Goal: Task Accomplishment & Management: Use online tool/utility

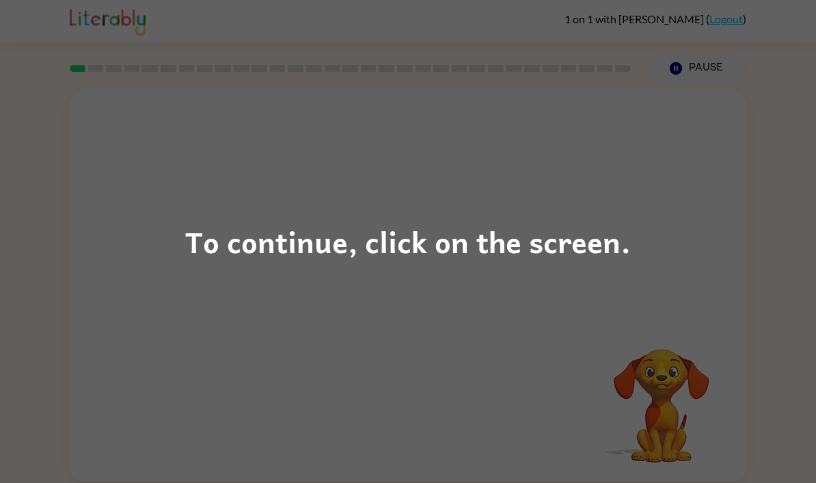
click at [217, 242] on div "To continue, click on the screen." at bounding box center [408, 241] width 446 height 46
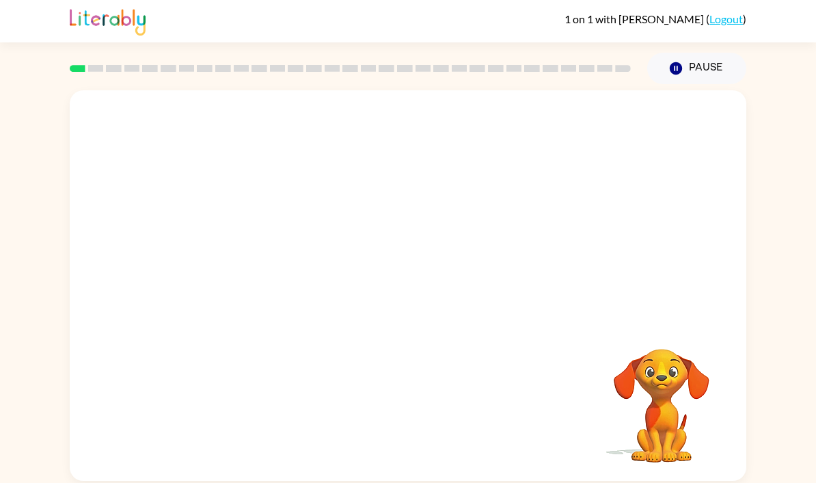
click at [4, 337] on div "Your browser must support playing .mp4 files to use Literably. Please try using…" at bounding box center [408, 282] width 816 height 396
click at [427, 293] on button "button" at bounding box center [407, 292] width 87 height 50
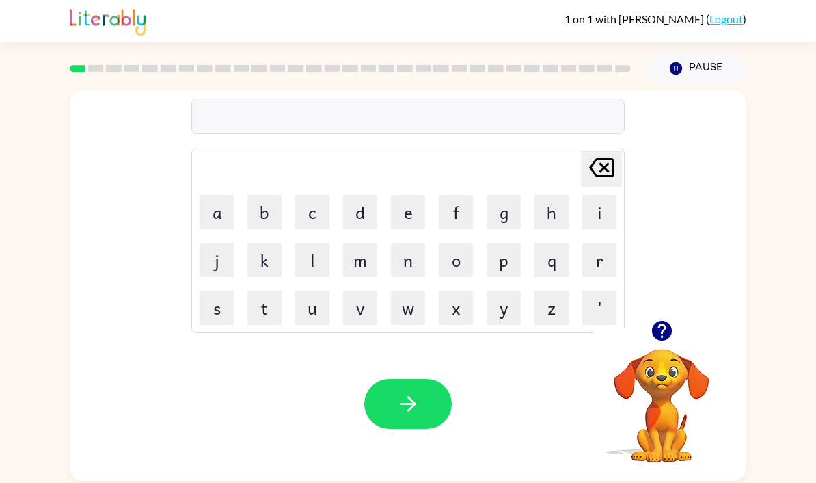
click at [504, 215] on button "g" at bounding box center [504, 212] width 34 height 34
click at [219, 214] on button "a" at bounding box center [217, 212] width 34 height 34
click at [535, 232] on td "h" at bounding box center [551, 212] width 46 height 46
click at [506, 270] on button "p" at bounding box center [504, 260] width 34 height 34
click at [425, 407] on button "button" at bounding box center [407, 404] width 87 height 50
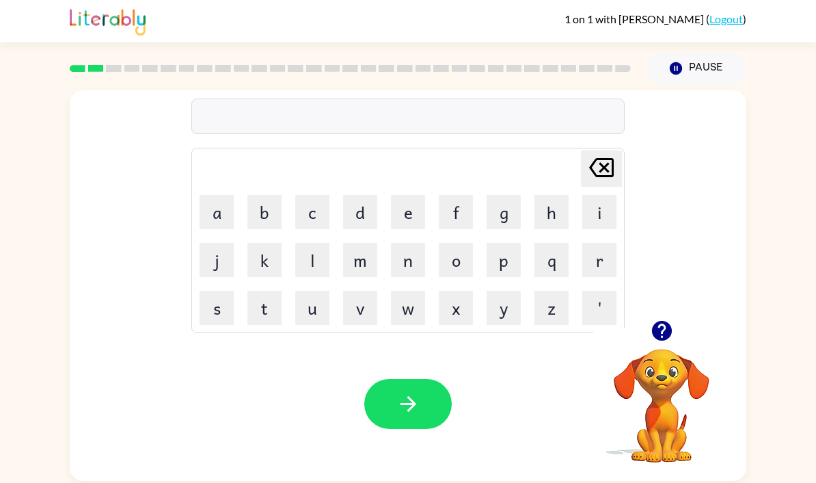
click at [508, 262] on button "p" at bounding box center [504, 260] width 34 height 34
click at [454, 260] on button "o" at bounding box center [456, 260] width 34 height 34
click at [396, 318] on button "w" at bounding box center [408, 307] width 34 height 34
click at [413, 404] on icon "button" at bounding box center [408, 404] width 24 height 24
click at [611, 171] on icon "Delete Delete last character input" at bounding box center [601, 167] width 33 height 33
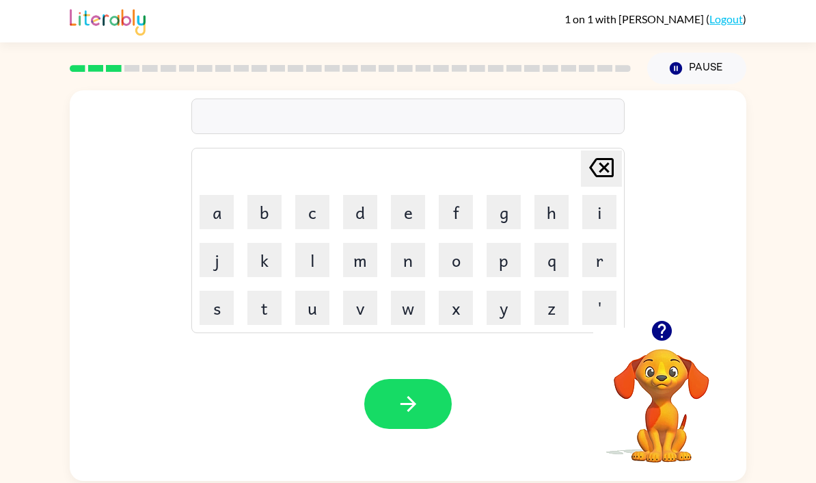
click at [598, 178] on icon "Delete Delete last character input" at bounding box center [601, 167] width 33 height 33
click at [593, 178] on icon "Delete Delete last character input" at bounding box center [601, 167] width 33 height 33
click at [584, 187] on button "Delete Delete last character input" at bounding box center [601, 168] width 41 height 36
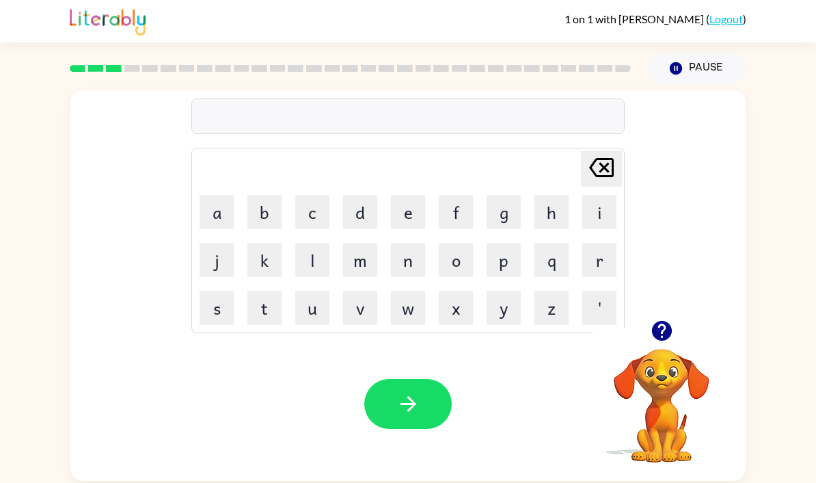
click at [589, 191] on td "i" at bounding box center [599, 212] width 46 height 46
click at [591, 177] on icon "Delete Delete last character input" at bounding box center [601, 167] width 33 height 33
click at [590, 176] on icon "Delete Delete last character input" at bounding box center [601, 167] width 33 height 33
click at [591, 175] on icon "Delete Delete last character input" at bounding box center [601, 167] width 33 height 33
click at [590, 175] on icon "Delete Delete last character input" at bounding box center [601, 167] width 33 height 33
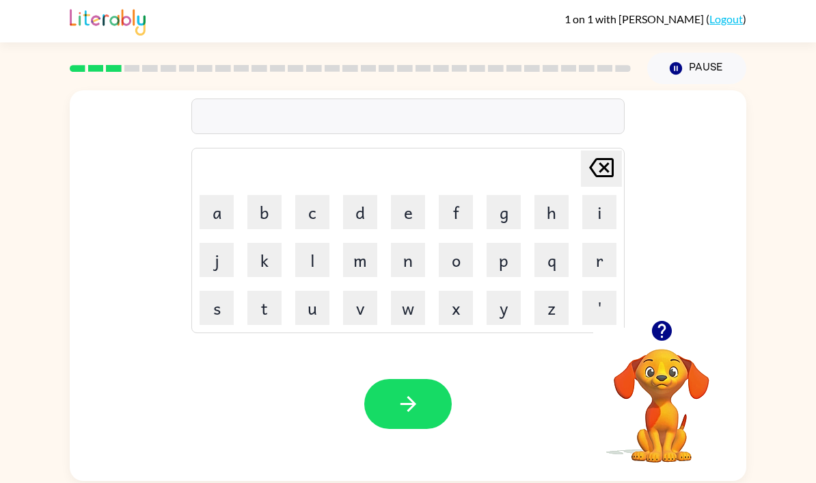
click at [603, 184] on icon "Delete Delete last character input" at bounding box center [601, 167] width 33 height 33
click at [594, 299] on button "'" at bounding box center [599, 307] width 34 height 34
click at [609, 170] on icon "Delete Delete last character input" at bounding box center [601, 167] width 33 height 33
click at [540, 322] on button "z" at bounding box center [551, 307] width 34 height 34
click at [610, 182] on icon "Delete Delete last character input" at bounding box center [601, 167] width 33 height 33
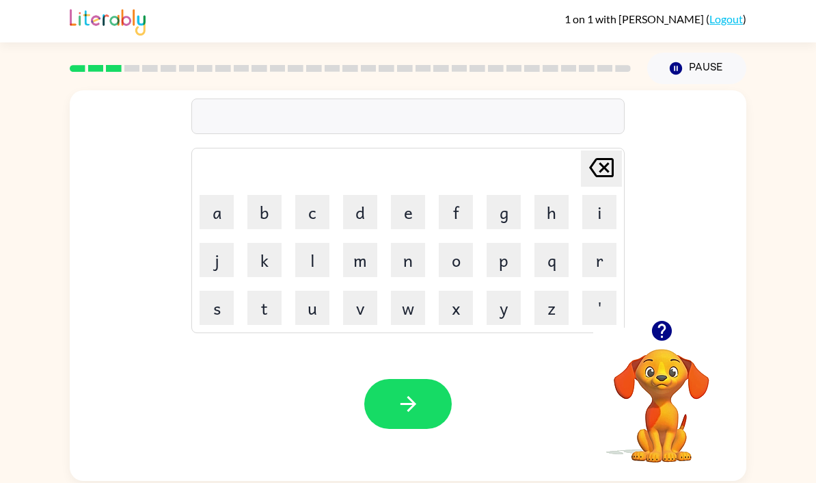
click at [500, 295] on button "y" at bounding box center [504, 307] width 34 height 34
click at [664, 330] on icon "button" at bounding box center [661, 331] width 20 height 20
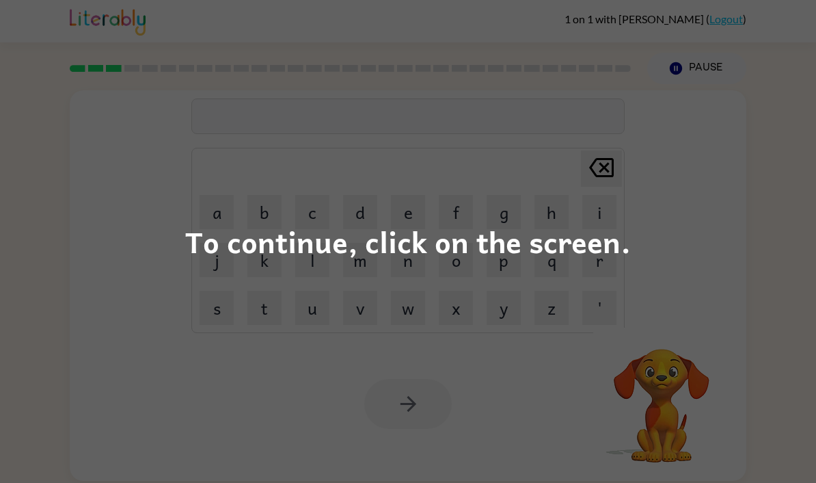
click at [208, 247] on div "To continue, click on the screen." at bounding box center [408, 241] width 446 height 46
click at [108, 280] on div "To continue, click on the screen." at bounding box center [408, 241] width 816 height 483
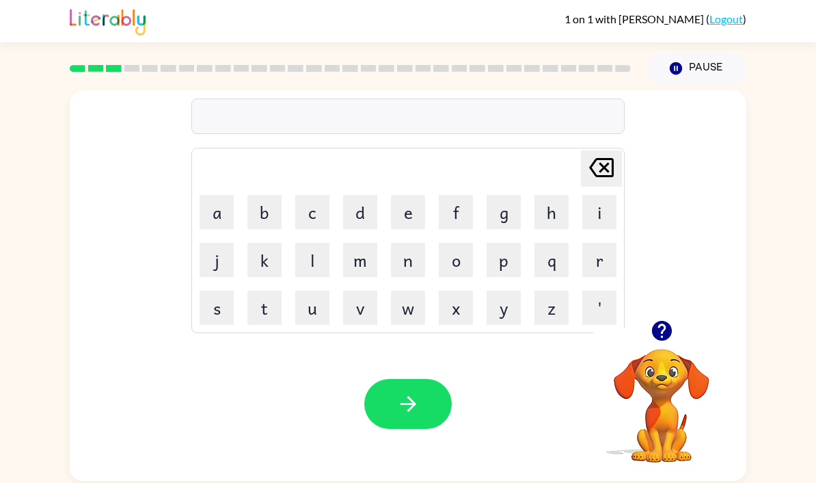
click at [343, 260] on button "m" at bounding box center [360, 260] width 34 height 34
click at [302, 320] on button "u" at bounding box center [312, 307] width 34 height 34
click at [344, 216] on button "d" at bounding box center [360, 212] width 34 height 34
click at [398, 410] on icon "button" at bounding box center [408, 404] width 24 height 24
click at [649, 355] on video "Your browser must support playing .mp4 files to use Literably. Please try using…" at bounding box center [661, 395] width 137 height 137
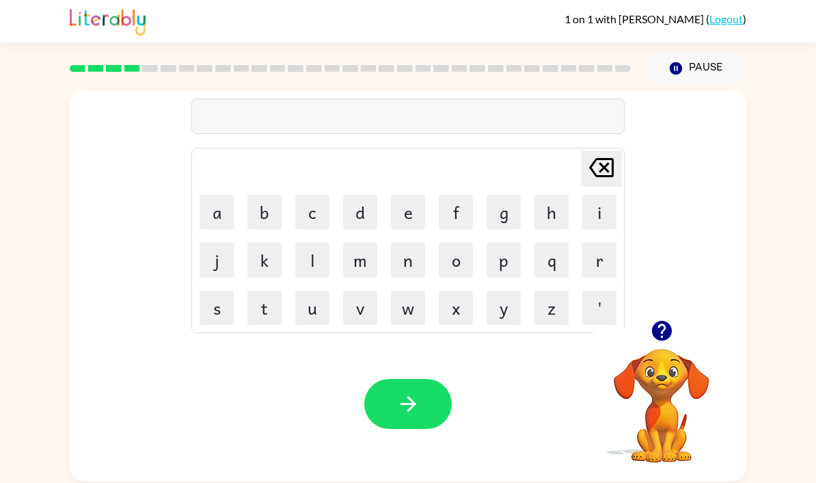
click at [670, 328] on icon "button" at bounding box center [662, 330] width 24 height 24
click at [641, 340] on div at bounding box center [661, 330] width 137 height 35
click at [653, 342] on icon "button" at bounding box center [662, 330] width 24 height 24
click at [311, 214] on button "c" at bounding box center [312, 212] width 34 height 34
click at [615, 257] on button "r" at bounding box center [599, 260] width 34 height 34
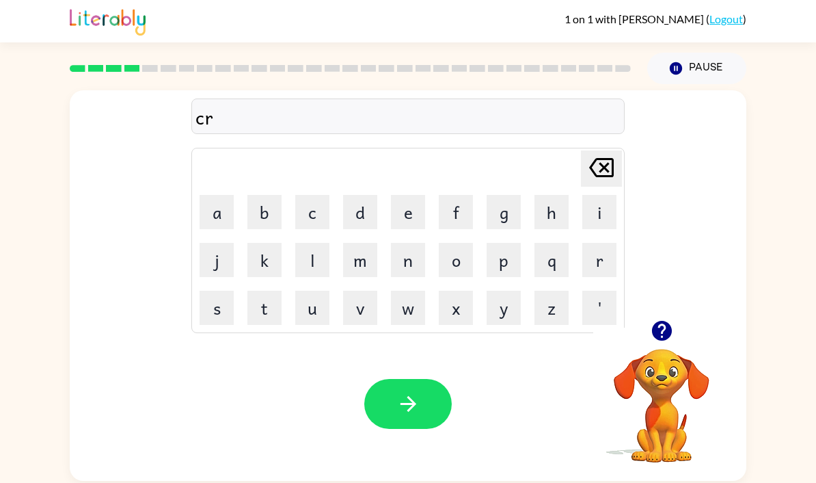
click at [456, 258] on button "o" at bounding box center [456, 260] width 34 height 34
click at [455, 258] on button "o" at bounding box center [456, 260] width 34 height 34
click at [588, 164] on icon "[PERSON_NAME] last character input" at bounding box center [601, 167] width 33 height 33
click at [595, 151] on icon "[PERSON_NAME] last character input" at bounding box center [601, 167] width 33 height 33
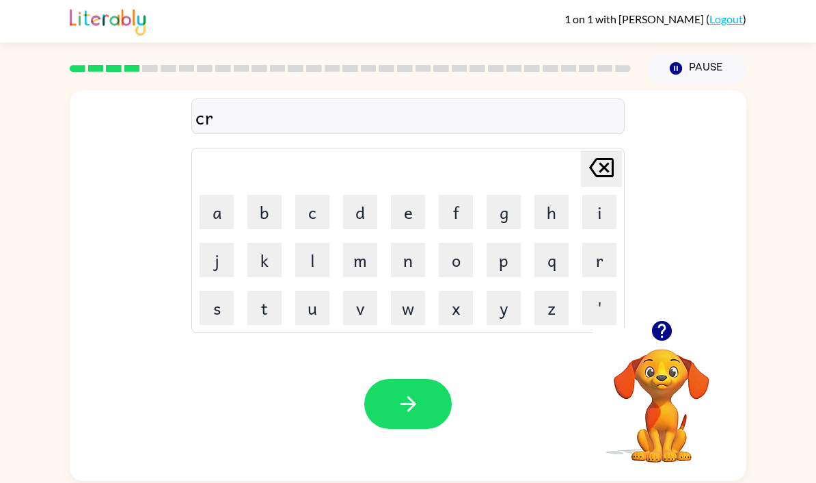
click at [470, 243] on button "o" at bounding box center [456, 260] width 34 height 34
click at [505, 243] on button "p" at bounding box center [504, 260] width 34 height 34
click at [421, 379] on button "button" at bounding box center [407, 404] width 87 height 50
click at [655, 321] on icon "button" at bounding box center [661, 331] width 20 height 20
click at [439, 195] on button "f" at bounding box center [456, 212] width 34 height 34
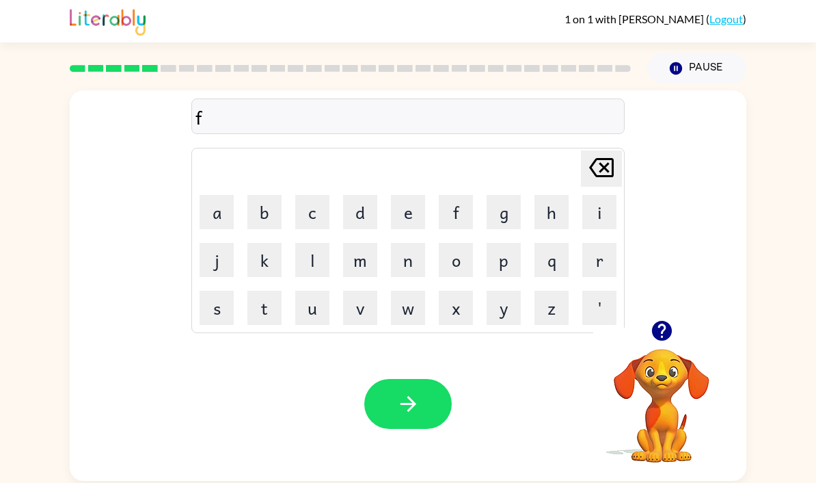
click at [301, 243] on button "l" at bounding box center [312, 260] width 34 height 34
click at [602, 195] on button "i" at bounding box center [599, 212] width 34 height 34
click at [502, 243] on button "p" at bounding box center [504, 260] width 34 height 34
click at [418, 392] on icon "button" at bounding box center [408, 404] width 24 height 24
click at [208, 195] on button "a" at bounding box center [217, 212] width 34 height 34
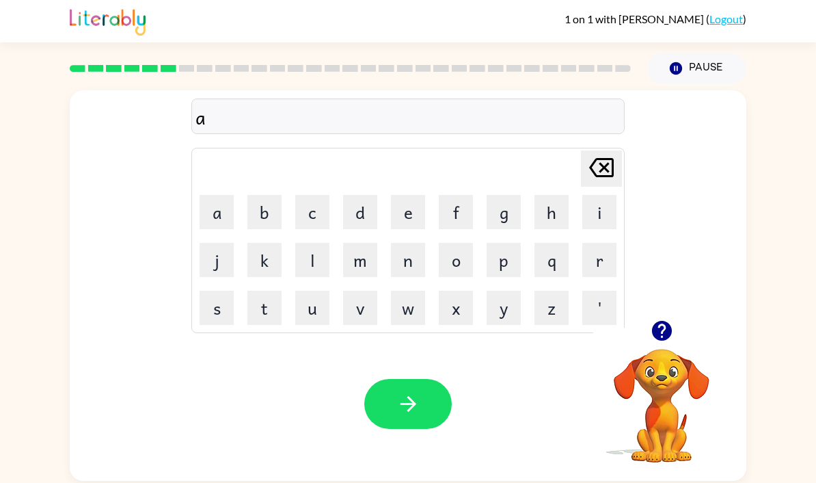
click at [355, 243] on button "m" at bounding box center [360, 260] width 34 height 34
click at [406, 195] on button "e" at bounding box center [408, 212] width 34 height 34
click at [412, 396] on icon "button" at bounding box center [408, 404] width 16 height 16
click at [215, 328] on div "Your browser must support playing .mp4 files to use Literably. Please try using…" at bounding box center [408, 404] width 677 height 154
click at [208, 290] on button "s" at bounding box center [217, 307] width 34 height 34
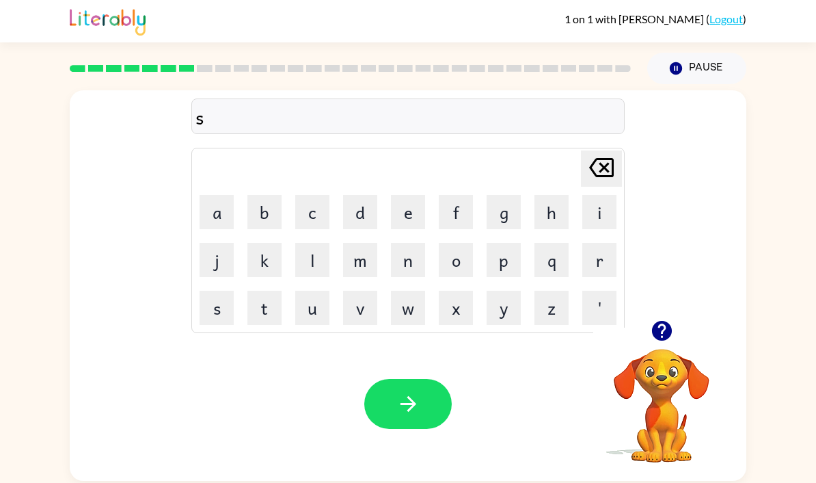
click at [249, 243] on button "k" at bounding box center [264, 260] width 34 height 34
click at [594, 243] on button "r" at bounding box center [599, 260] width 34 height 34
click at [591, 195] on button "i" at bounding box center [599, 212] width 34 height 34
click at [262, 195] on button "b" at bounding box center [264, 212] width 34 height 34
click at [299, 243] on button "l" at bounding box center [312, 260] width 34 height 34
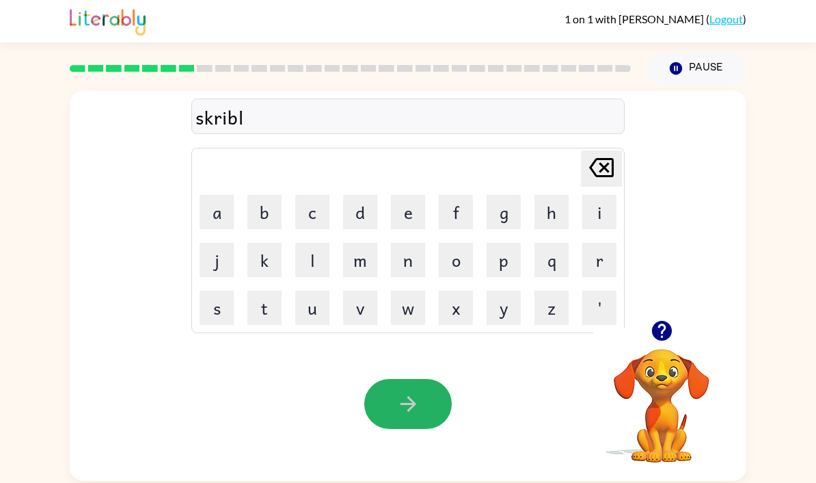
click at [402, 379] on button "button" at bounding box center [407, 404] width 87 height 50
click at [399, 290] on button "w" at bounding box center [408, 307] width 34 height 34
click at [603, 195] on button "i" at bounding box center [599, 212] width 34 height 34
click at [213, 290] on button "s" at bounding box center [217, 307] width 34 height 34
click at [541, 195] on button "h" at bounding box center [551, 212] width 34 height 34
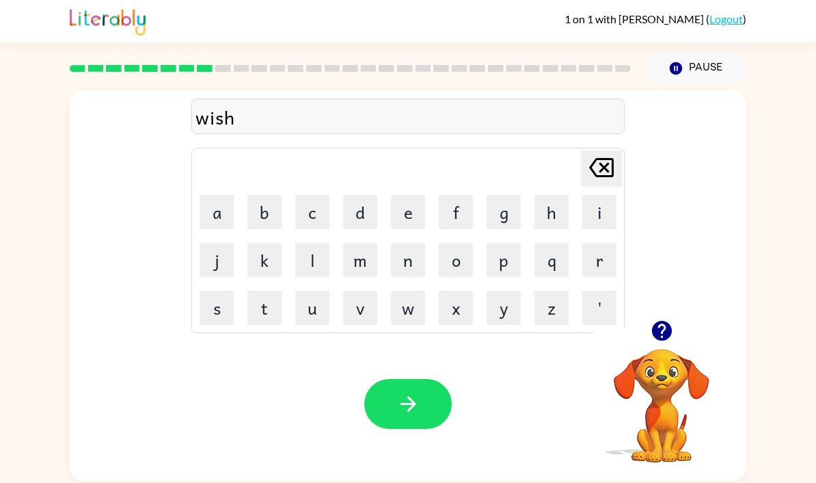
click at [420, 385] on button "button" at bounding box center [407, 404] width 87 height 50
click at [309, 195] on button "c" at bounding box center [312, 212] width 34 height 34
click at [461, 243] on button "o" at bounding box center [456, 260] width 34 height 34
click at [327, 243] on button "l" at bounding box center [312, 260] width 34 height 34
click at [651, 381] on video "Your browser must support playing .mp4 files to use Literably. Please try using…" at bounding box center [661, 395] width 137 height 137
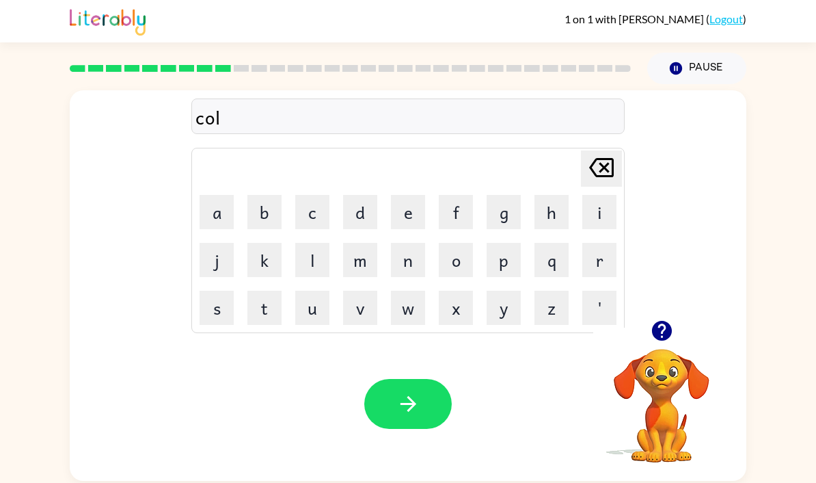
click at [657, 400] on video "Your browser must support playing .mp4 files to use Literably. Please try using…" at bounding box center [661, 395] width 137 height 137
click at [653, 327] on video "Your browser must support playing .mp4 files to use Literably. Please try using…" at bounding box center [661, 395] width 137 height 137
click at [649, 313] on button "button" at bounding box center [661, 330] width 35 height 35
click at [395, 379] on button "button" at bounding box center [407, 404] width 87 height 50
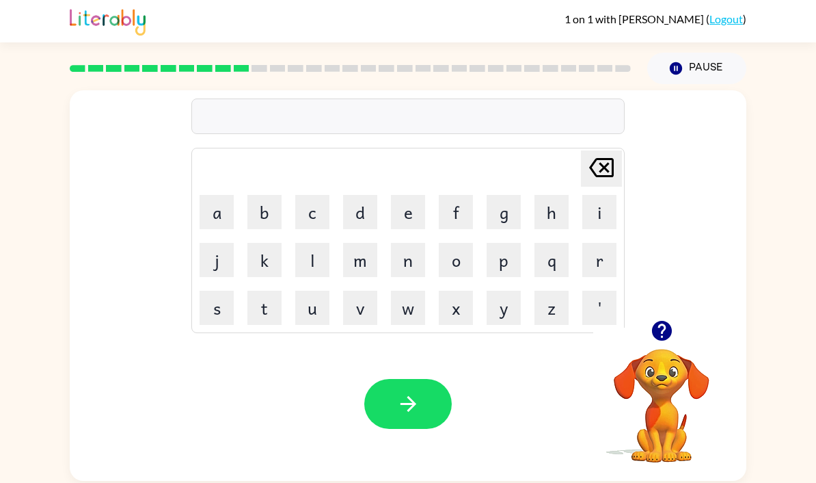
click at [648, 313] on button "button" at bounding box center [661, 330] width 35 height 35
click at [657, 275] on div "Delete Delete last character input a b c d e f g h i j k l m n o p q r s t u v …" at bounding box center [408, 205] width 677 height 230
click at [651, 318] on icon "button" at bounding box center [662, 330] width 24 height 24
click at [267, 290] on button "t" at bounding box center [264, 307] width 34 height 34
click at [540, 195] on button "h" at bounding box center [551, 212] width 34 height 34
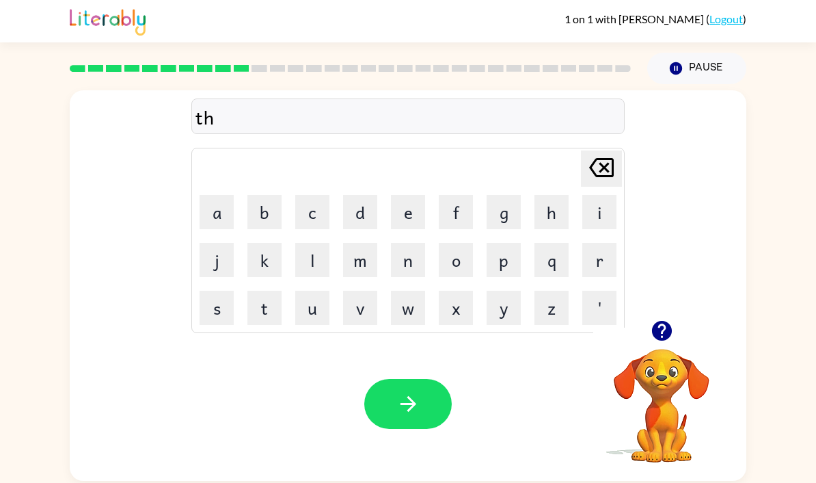
click at [591, 195] on button "i" at bounding box center [599, 212] width 34 height 34
click at [189, 217] on div "thi Delete Delete last character input a b c d e f g h i j k l m n o p q r s t …" at bounding box center [408, 205] width 677 height 230
click at [419, 243] on button "n" at bounding box center [408, 260] width 34 height 34
click at [501, 195] on button "g" at bounding box center [504, 212] width 34 height 34
click at [418, 392] on icon "button" at bounding box center [408, 404] width 24 height 24
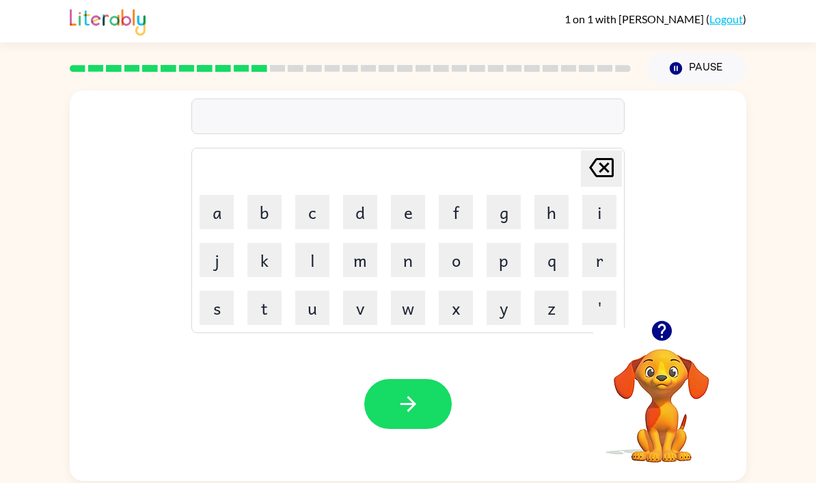
click at [196, 284] on td "s" at bounding box center [216, 307] width 46 height 46
click at [226, 290] on button "s" at bounding box center [217, 307] width 34 height 34
click at [359, 243] on button "m" at bounding box center [360, 260] width 34 height 34
click at [459, 243] on button "o" at bounding box center [456, 260] width 34 height 34
click at [263, 243] on button "k" at bounding box center [264, 260] width 34 height 34
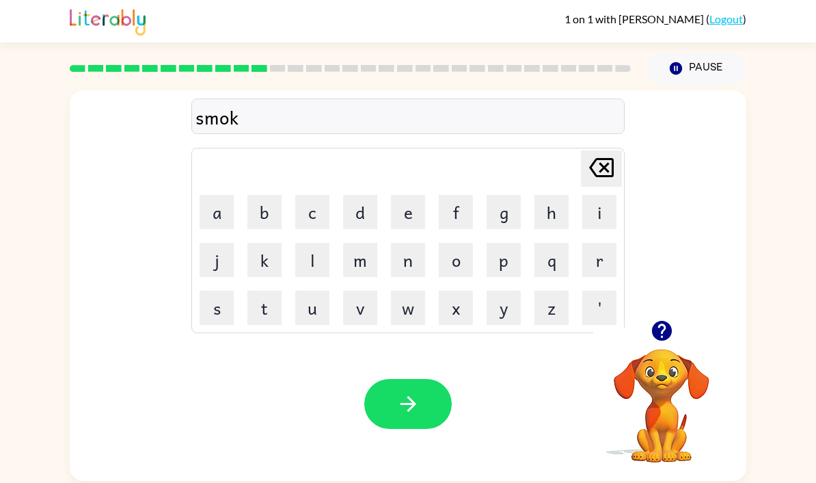
click at [411, 195] on button "e" at bounding box center [408, 212] width 34 height 34
click at [438, 379] on button "button" at bounding box center [407, 404] width 87 height 50
click at [653, 321] on icon "button" at bounding box center [661, 331] width 20 height 20
click at [350, 243] on button "m" at bounding box center [360, 260] width 34 height 34
click at [453, 243] on button "o" at bounding box center [456, 260] width 34 height 34
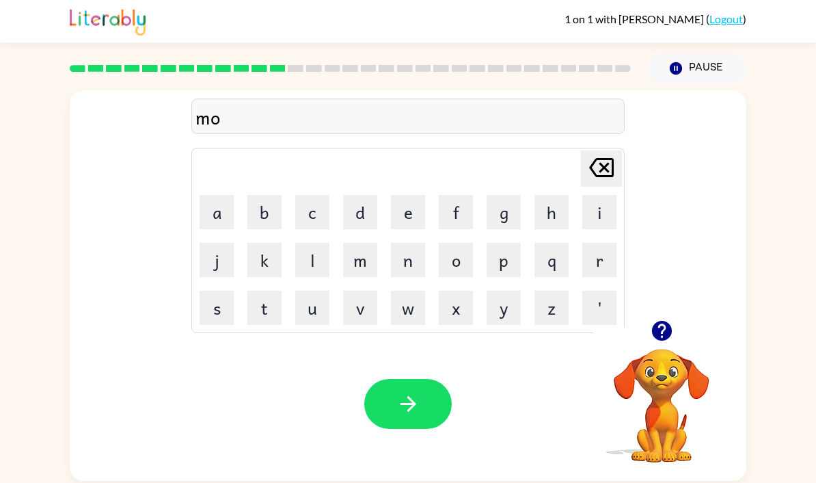
click at [211, 290] on button "s" at bounding box center [217, 307] width 34 height 34
click at [255, 243] on button "k" at bounding box center [264, 260] width 34 height 34
click at [411, 195] on button "e" at bounding box center [408, 212] width 34 height 34
click at [458, 356] on div "Your browser must support playing .mp4 files to use Literably. Please try using…" at bounding box center [408, 404] width 677 height 154
click at [446, 379] on button "button" at bounding box center [407, 404] width 87 height 50
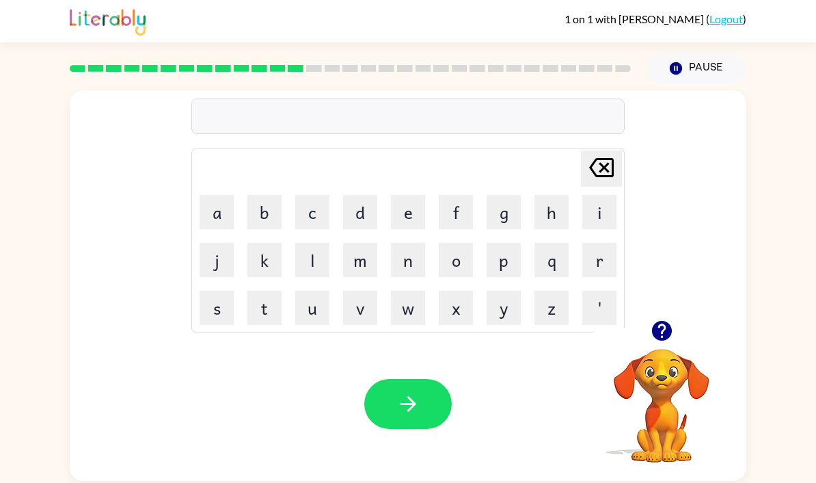
click at [538, 195] on button "h" at bounding box center [551, 212] width 34 height 34
click at [411, 195] on button "e" at bounding box center [408, 212] width 34 height 34
click at [319, 243] on button "l" at bounding box center [312, 260] width 34 height 34
click at [517, 243] on button "p" at bounding box center [504, 260] width 34 height 34
click at [316, 243] on button "l" at bounding box center [312, 260] width 34 height 34
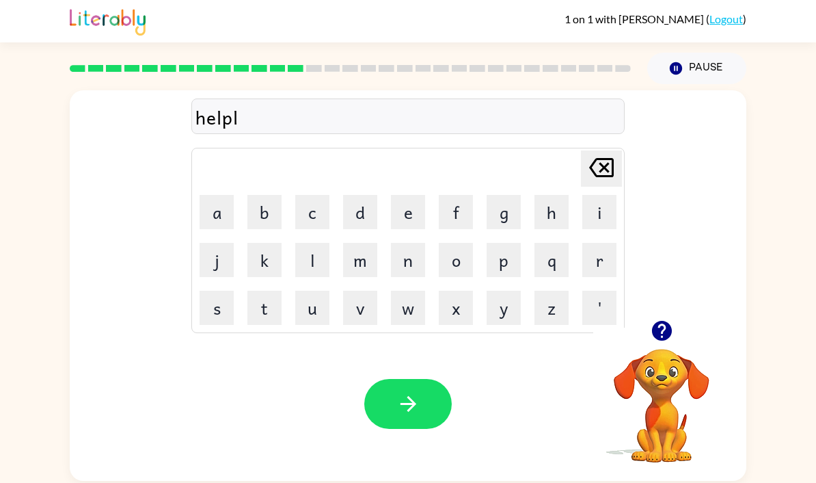
click at [589, 195] on button "i" at bounding box center [599, 212] width 34 height 34
click at [223, 290] on button "s" at bounding box center [217, 307] width 34 height 34
click at [406, 392] on icon "button" at bounding box center [408, 404] width 24 height 24
click at [661, 321] on icon "button" at bounding box center [661, 331] width 20 height 20
click at [232, 290] on button "s" at bounding box center [217, 307] width 34 height 34
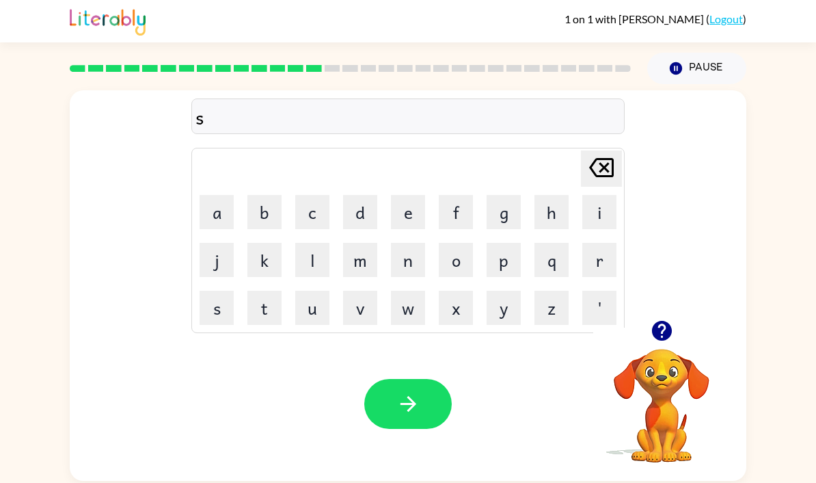
click at [267, 290] on button "t" at bounding box center [264, 307] width 34 height 34
click at [326, 290] on button "u" at bounding box center [312, 307] width 34 height 34
click at [364, 195] on button "d" at bounding box center [360, 212] width 34 height 34
click at [409, 195] on button "e" at bounding box center [408, 212] width 34 height 34
click at [411, 243] on button "n" at bounding box center [408, 260] width 34 height 34
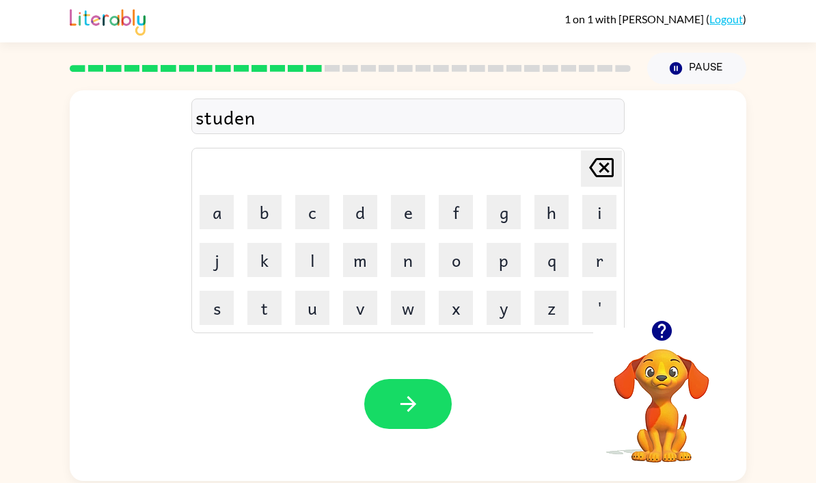
click at [267, 290] on button "t" at bounding box center [264, 307] width 34 height 34
click at [411, 392] on icon "button" at bounding box center [408, 404] width 24 height 24
click at [656, 313] on button "button" at bounding box center [661, 330] width 35 height 35
click at [267, 290] on button "t" at bounding box center [264, 307] width 34 height 34
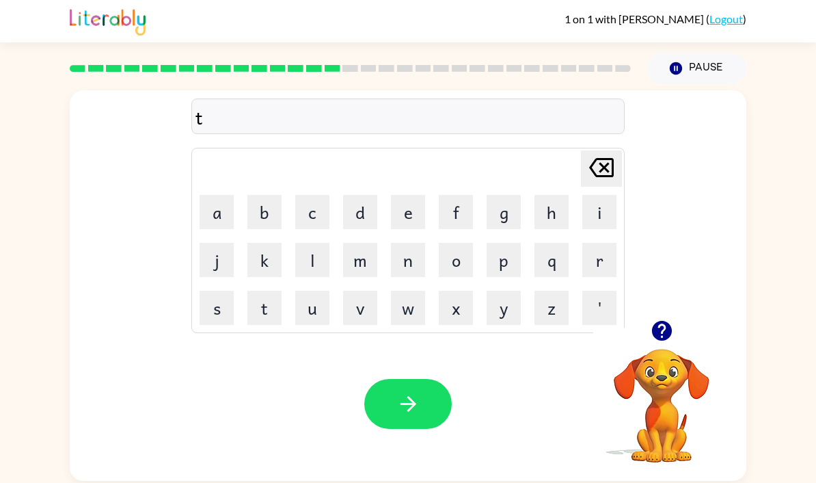
scroll to position [0, 0]
click at [256, 319] on button "t" at bounding box center [264, 307] width 34 height 34
click at [603, 173] on icon at bounding box center [601, 167] width 25 height 19
click at [603, 172] on icon at bounding box center [601, 167] width 25 height 19
click at [210, 323] on button "s" at bounding box center [217, 307] width 34 height 34
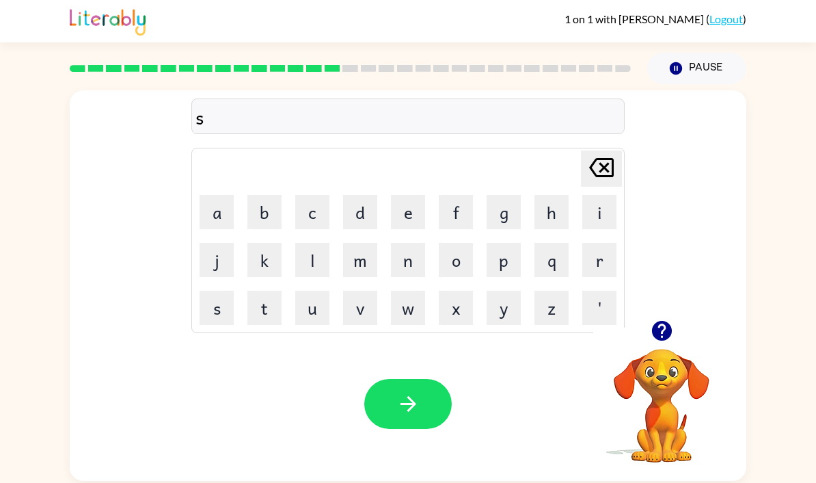
click at [280, 318] on button "t" at bounding box center [264, 307] width 34 height 34
click at [472, 269] on button "o" at bounding box center [456, 260] width 34 height 34
click at [596, 267] on button "r" at bounding box center [599, 260] width 34 height 34
click at [596, 174] on icon "Delete Delete last character input" at bounding box center [601, 167] width 33 height 33
click at [608, 174] on icon at bounding box center [601, 167] width 25 height 19
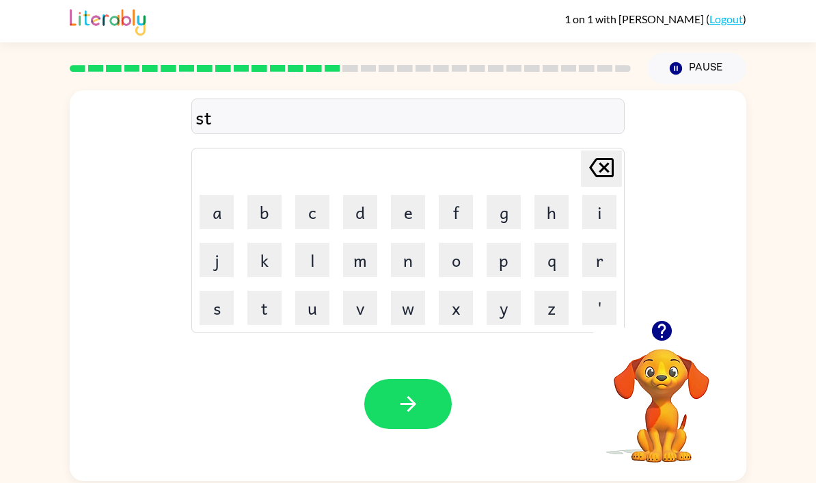
click at [311, 319] on button "u" at bounding box center [312, 307] width 34 height 34
click at [605, 255] on button "r" at bounding box center [599, 260] width 34 height 34
click at [585, 182] on icon "Delete Delete last character input" at bounding box center [601, 167] width 33 height 33
click at [608, 178] on icon "Delete Delete last character input" at bounding box center [601, 167] width 33 height 33
click at [208, 219] on button "a" at bounding box center [217, 212] width 34 height 34
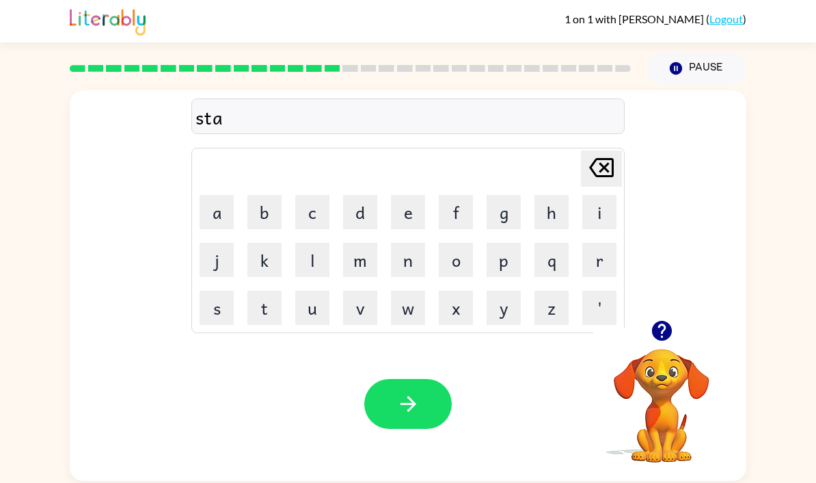
click at [611, 255] on button "r" at bounding box center [599, 260] width 34 height 34
click at [432, 413] on button "button" at bounding box center [407, 404] width 87 height 50
click at [306, 258] on button "l" at bounding box center [312, 260] width 34 height 34
click at [603, 202] on button "i" at bounding box center [599, 212] width 34 height 34
click at [267, 312] on button "t" at bounding box center [264, 307] width 34 height 34
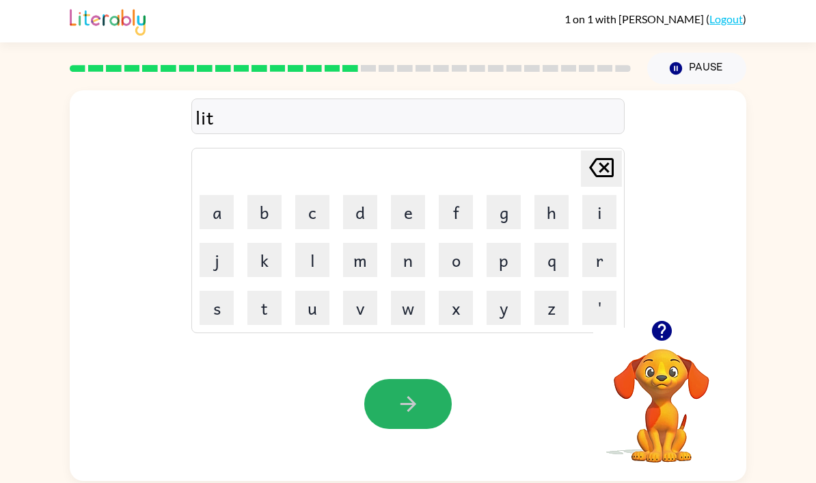
click at [439, 411] on button "button" at bounding box center [407, 404] width 87 height 50
click at [655, 348] on button "button" at bounding box center [661, 330] width 35 height 35
click at [213, 325] on button "s" at bounding box center [217, 307] width 34 height 34
click at [408, 325] on button "w" at bounding box center [408, 307] width 34 height 34
click at [606, 213] on button "i" at bounding box center [599, 212] width 34 height 34
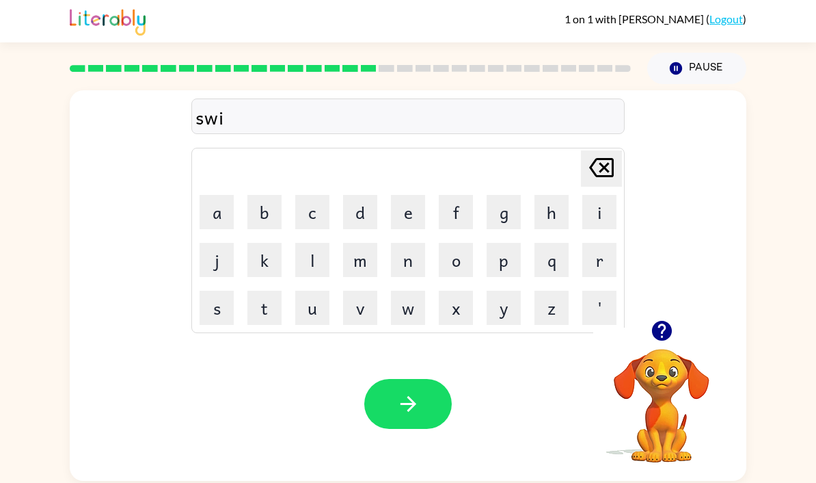
click at [461, 207] on button "f" at bounding box center [456, 212] width 34 height 34
click at [269, 321] on button "t" at bounding box center [264, 307] width 34 height 34
click at [431, 413] on button "button" at bounding box center [407, 404] width 87 height 50
click at [227, 325] on button "s" at bounding box center [217, 307] width 34 height 34
click at [552, 212] on button "h" at bounding box center [551, 212] width 34 height 34
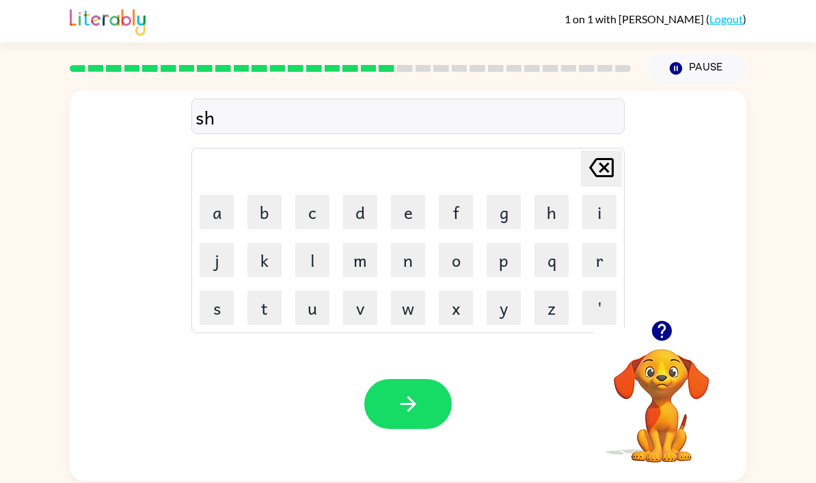
click at [606, 270] on button "r" at bounding box center [599, 260] width 34 height 34
click at [262, 318] on button "t" at bounding box center [264, 307] width 34 height 34
click at [403, 428] on button "button" at bounding box center [407, 404] width 87 height 50
click at [221, 267] on button "j" at bounding box center [217, 260] width 34 height 34
click at [469, 274] on button "o" at bounding box center [456, 260] width 34 height 34
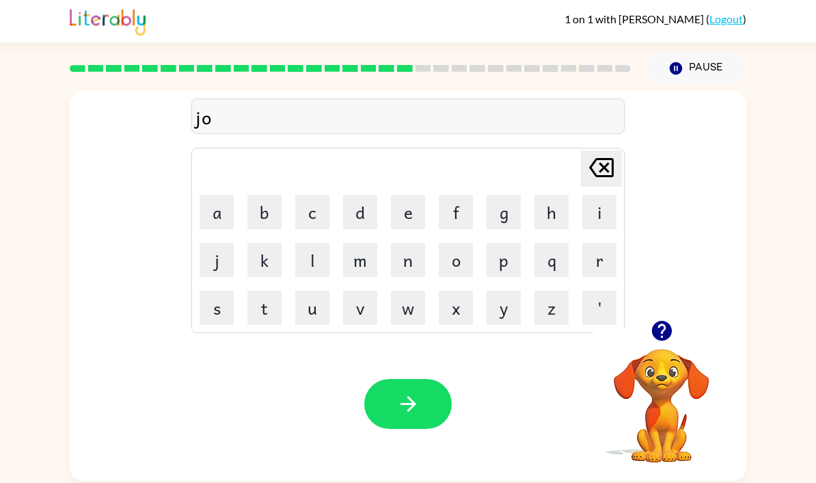
click at [265, 227] on button "b" at bounding box center [264, 212] width 34 height 34
click at [435, 413] on button "button" at bounding box center [407, 404] width 87 height 50
click at [252, 209] on button "b" at bounding box center [264, 212] width 34 height 34
click at [452, 267] on button "o" at bounding box center [456, 260] width 34 height 34
click at [448, 314] on button "x" at bounding box center [456, 307] width 34 height 34
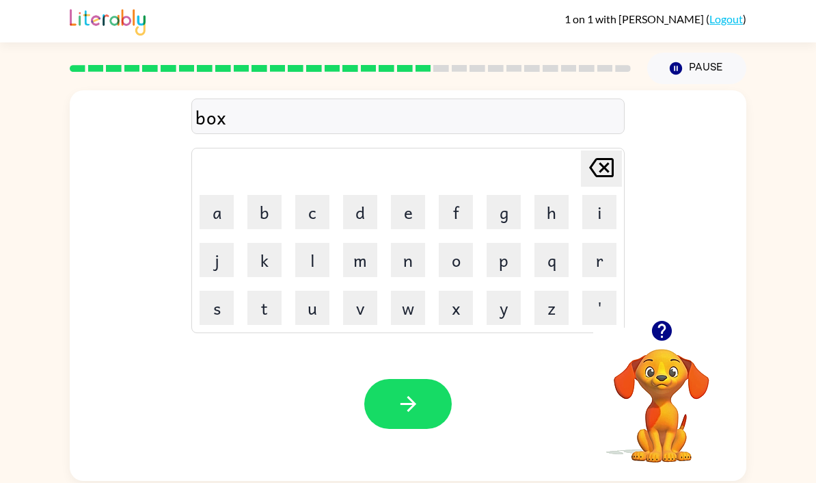
click at [603, 224] on button "i" at bounding box center [599, 212] width 34 height 34
click at [200, 325] on button "s" at bounding box center [217, 307] width 34 height 34
click at [375, 409] on button "button" at bounding box center [407, 404] width 87 height 50
click at [349, 215] on button "d" at bounding box center [360, 212] width 34 height 34
click at [595, 211] on button "i" at bounding box center [599, 212] width 34 height 34
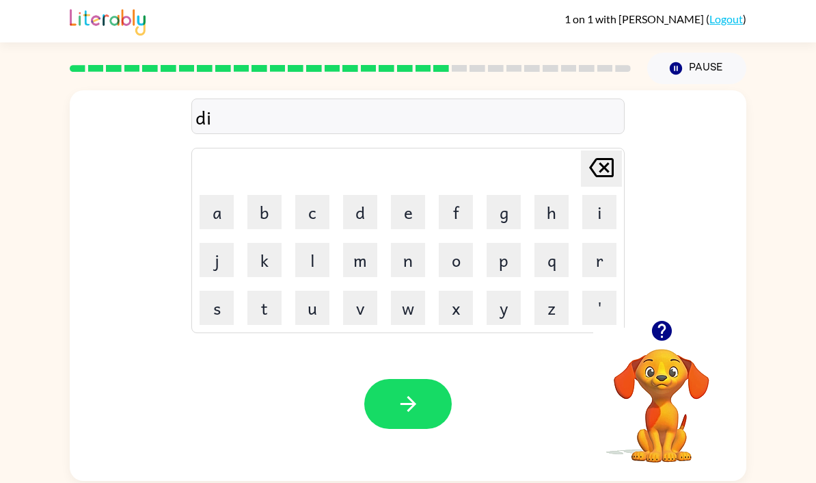
click at [362, 340] on div "Your browser must support playing .mp4 files to use Literably. Please try using…" at bounding box center [408, 404] width 677 height 154
click at [356, 325] on button "v" at bounding box center [360, 307] width 34 height 34
click at [407, 226] on button "e" at bounding box center [408, 212] width 34 height 34
click at [409, 398] on button "button" at bounding box center [407, 404] width 87 height 50
click at [594, 276] on button "r" at bounding box center [599, 260] width 34 height 34
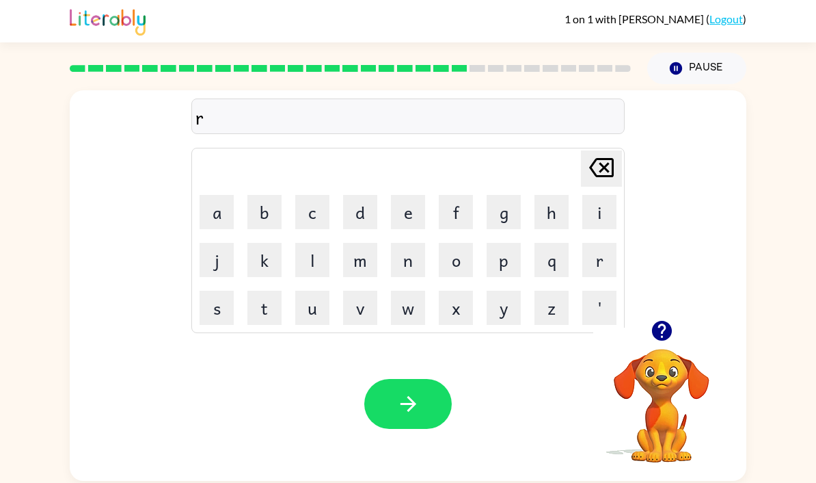
click at [444, 264] on button "o" at bounding box center [456, 260] width 34 height 34
click at [364, 229] on button "d" at bounding box center [360, 212] width 34 height 34
click at [401, 221] on button "e" at bounding box center [408, 212] width 34 height 34
click at [407, 313] on button "w" at bounding box center [408, 307] width 34 height 34
click at [211, 213] on button "a" at bounding box center [217, 212] width 34 height 34
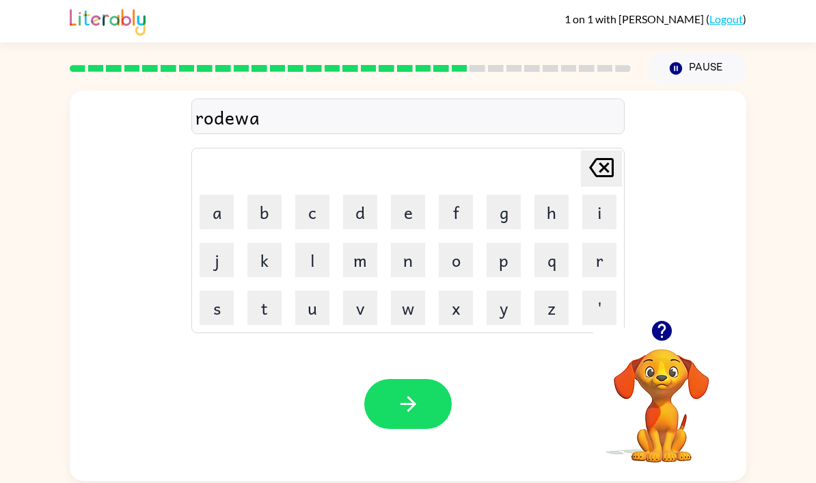
click at [494, 308] on button "y" at bounding box center [504, 307] width 34 height 34
click at [387, 418] on button "button" at bounding box center [407, 404] width 87 height 50
click at [211, 318] on button "s" at bounding box center [217, 307] width 34 height 34
click at [556, 211] on button "h" at bounding box center [551, 212] width 34 height 34
click at [596, 211] on button "i" at bounding box center [599, 212] width 34 height 34
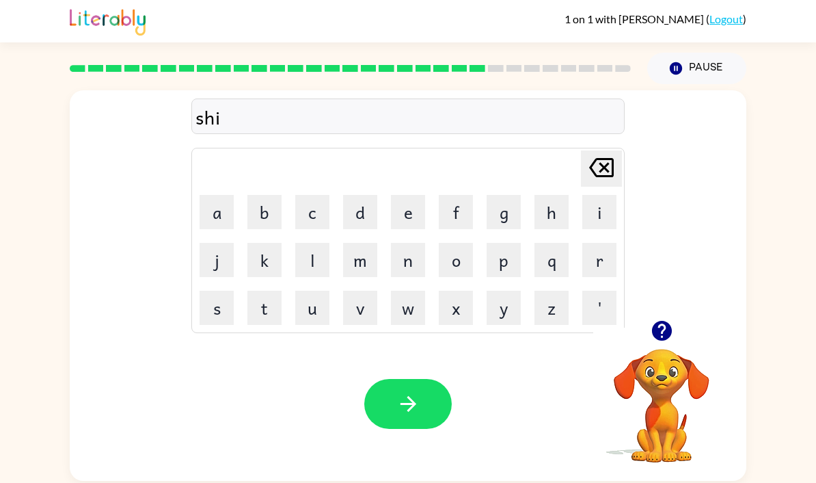
click at [346, 306] on button "v" at bounding box center [360, 307] width 34 height 34
click at [606, 265] on button "r" at bounding box center [599, 260] width 34 height 34
click at [388, 420] on button "button" at bounding box center [407, 404] width 87 height 50
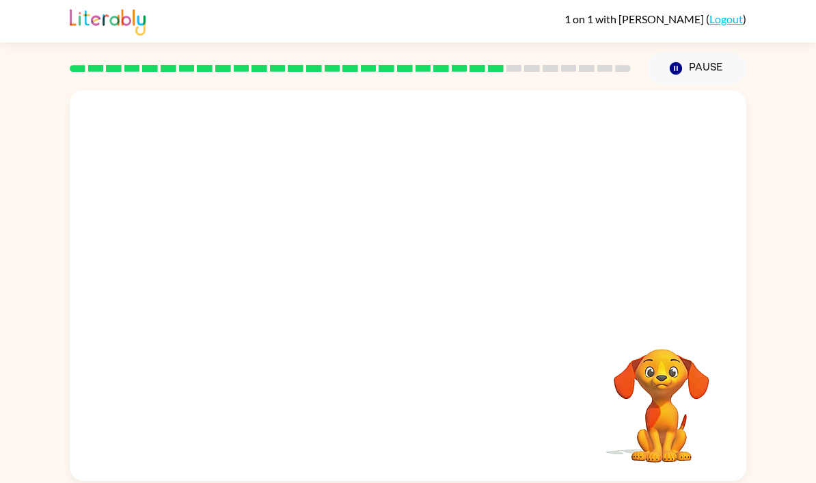
click at [357, 220] on video "Your browser must support playing .mp4 files to use Literably. Please try using…" at bounding box center [408, 205] width 677 height 230
click at [451, 252] on video "Your browser must support playing .mp4 files to use Literably. Please try using…" at bounding box center [408, 205] width 677 height 230
click at [487, 222] on video "Your browser must support playing .mp4 files to use Literably. Please try using…" at bounding box center [408, 205] width 677 height 230
click at [397, 302] on icon "button" at bounding box center [408, 292] width 24 height 24
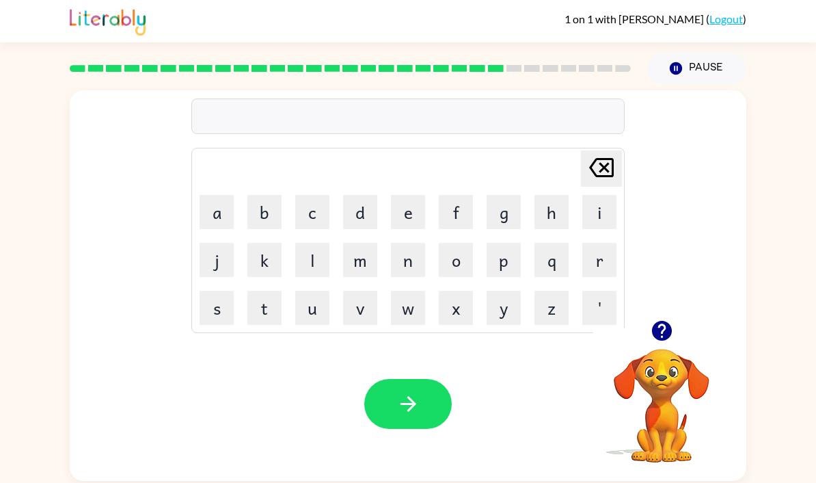
click at [224, 307] on button "s" at bounding box center [217, 307] width 34 height 34
click at [556, 217] on button "h" at bounding box center [551, 212] width 34 height 34
click at [209, 226] on button "a" at bounding box center [217, 212] width 34 height 34
click at [314, 216] on button "c" at bounding box center [312, 212] width 34 height 34
click at [263, 273] on button "k" at bounding box center [264, 260] width 34 height 34
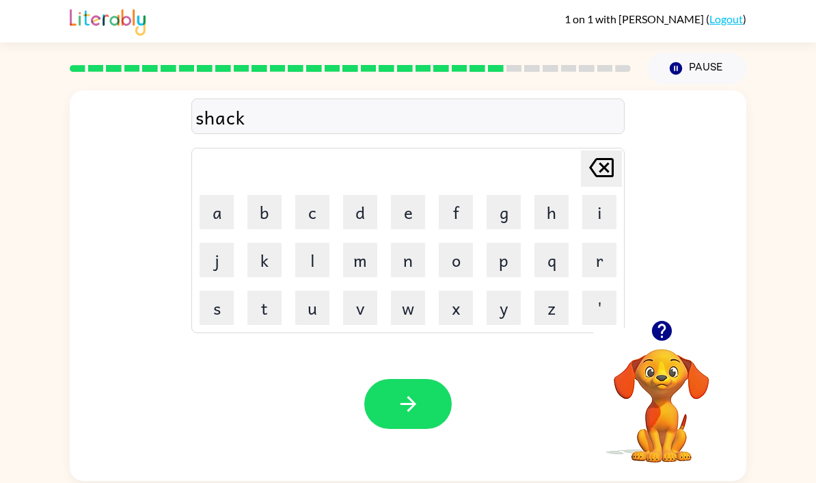
click at [373, 416] on button "button" at bounding box center [407, 404] width 87 height 50
click at [672, 331] on icon "button" at bounding box center [662, 330] width 24 height 24
click at [649, 355] on video "Your browser must support playing .mp4 files to use Literably. Please try using…" at bounding box center [661, 395] width 137 height 137
click at [662, 340] on icon "button" at bounding box center [661, 331] width 20 height 20
click at [657, 335] on icon "button" at bounding box center [661, 331] width 20 height 20
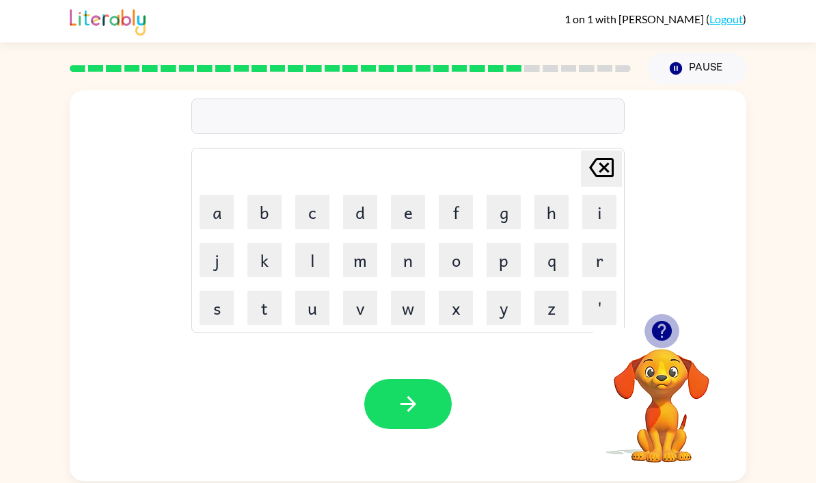
click at [673, 327] on icon "button" at bounding box center [662, 330] width 24 height 24
click at [215, 310] on button "s" at bounding box center [217, 307] width 34 height 34
click at [311, 312] on button "u" at bounding box center [312, 307] width 34 height 34
click at [402, 258] on button "n" at bounding box center [408, 260] width 34 height 34
click at [316, 268] on button "l" at bounding box center [312, 260] width 34 height 34
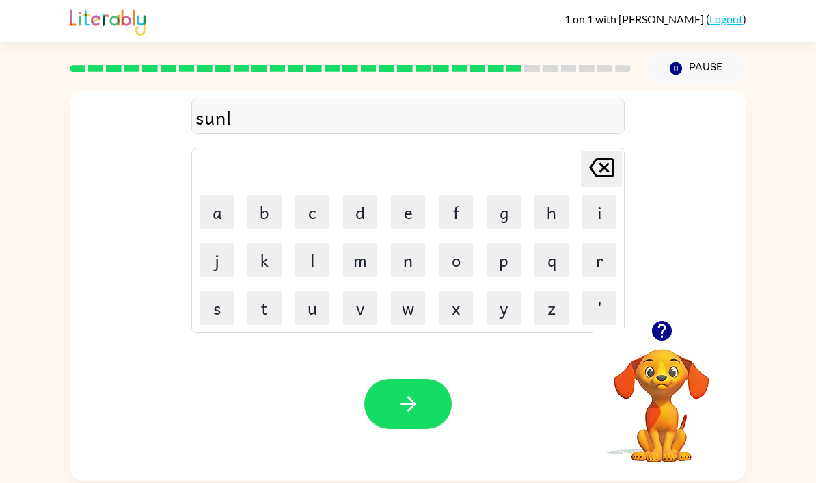
click at [606, 218] on button "i" at bounding box center [599, 212] width 34 height 34
click at [264, 312] on button "t" at bounding box center [264, 307] width 34 height 34
click at [434, 425] on button "button" at bounding box center [407, 404] width 87 height 50
click at [651, 315] on div "Delete Delete last character input a b c d e f g h i j k l m n o p q r s t u v …" at bounding box center [408, 205] width 677 height 230
click at [668, 342] on icon "button" at bounding box center [662, 330] width 24 height 24
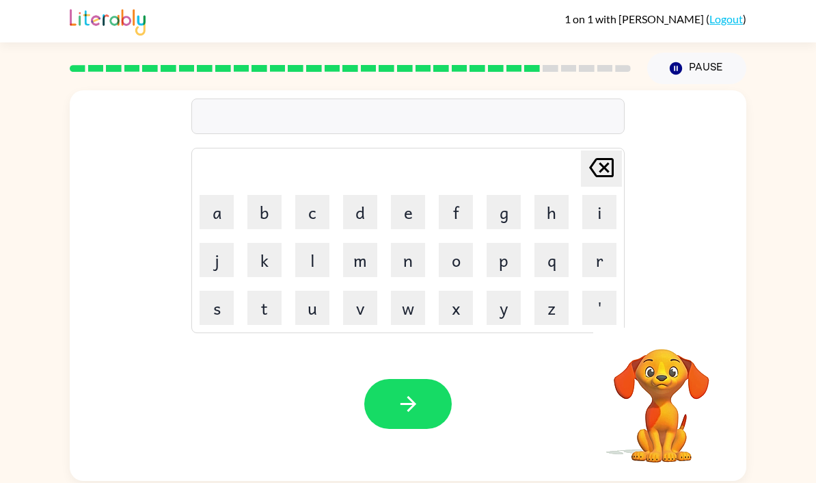
click at [638, 347] on video "Your browser must support playing .mp4 files to use Literably. Please try using…" at bounding box center [661, 395] width 137 height 137
click at [666, 331] on icon "button" at bounding box center [661, 331] width 20 height 20
click at [601, 274] on button "r" at bounding box center [599, 260] width 34 height 34
click at [218, 219] on button "a" at bounding box center [217, 212] width 34 height 34
click at [313, 211] on button "c" at bounding box center [312, 212] width 34 height 34
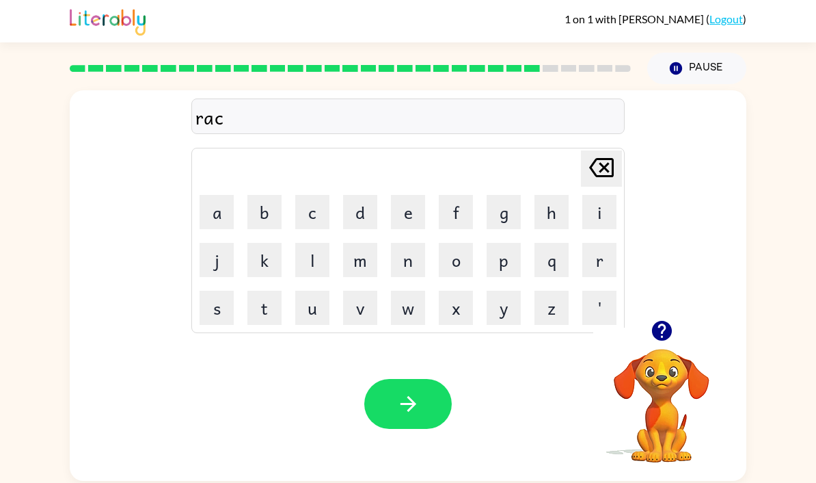
click at [271, 260] on button "k" at bounding box center [264, 260] width 34 height 34
click at [403, 217] on button "e" at bounding box center [408, 212] width 34 height 34
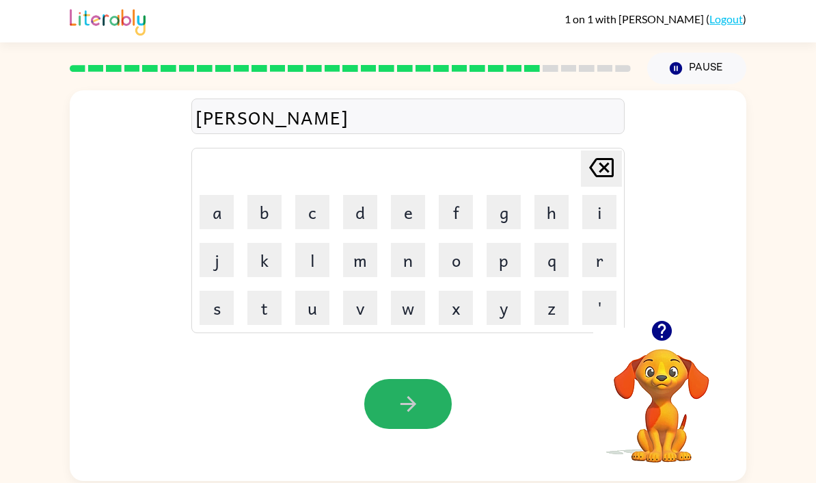
click at [442, 417] on button "button" at bounding box center [407, 404] width 87 height 50
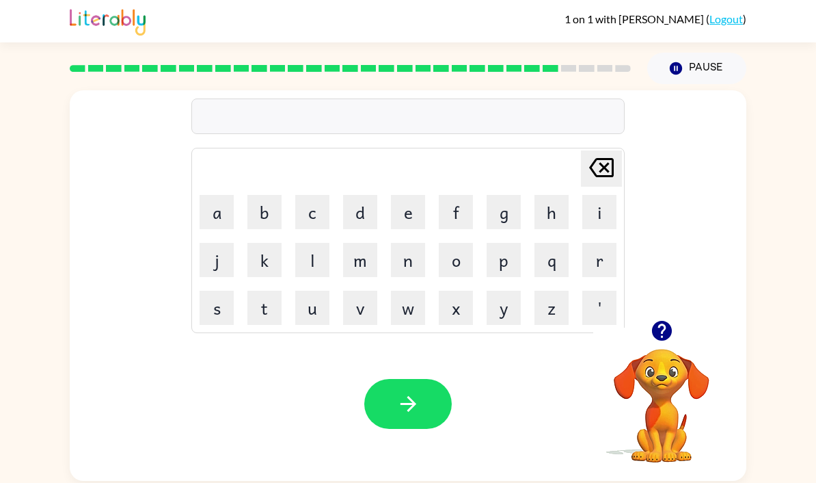
click at [272, 226] on button "b" at bounding box center [264, 212] width 34 height 34
click at [408, 229] on button "e" at bounding box center [408, 212] width 34 height 34
click at [353, 226] on button "d" at bounding box center [360, 212] width 34 height 34
click at [443, 403] on button "button" at bounding box center [407, 404] width 87 height 50
click at [668, 331] on icon "button" at bounding box center [661, 331] width 20 height 20
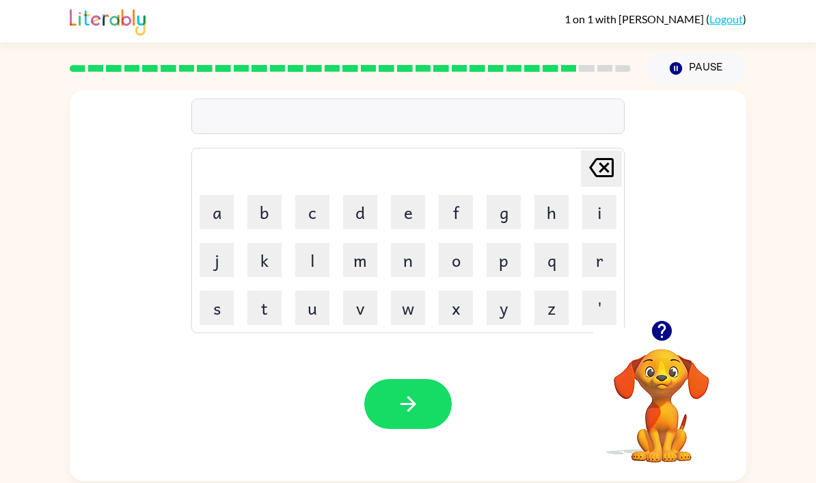
click at [664, 331] on icon "button" at bounding box center [662, 330] width 24 height 24
click at [264, 317] on button "t" at bounding box center [264, 307] width 34 height 34
click at [541, 222] on button "h" at bounding box center [551, 212] width 34 height 34
click at [219, 213] on button "a" at bounding box center [217, 212] width 34 height 34
click at [271, 313] on button "t" at bounding box center [264, 307] width 34 height 34
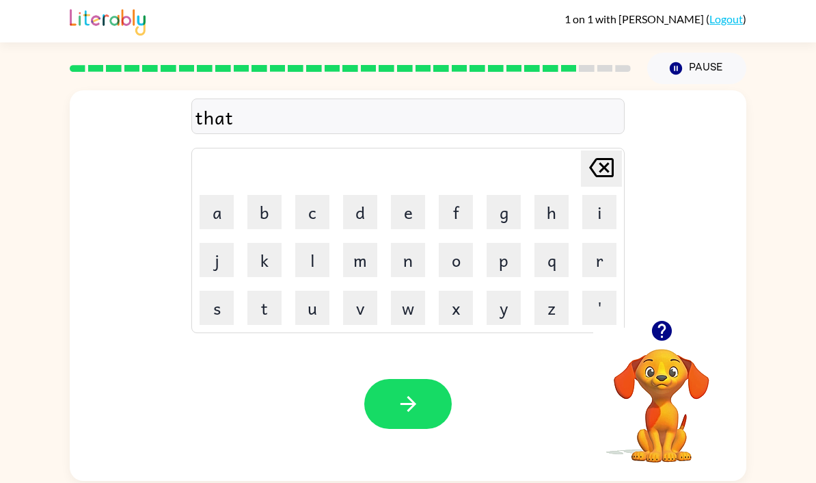
click at [424, 418] on button "button" at bounding box center [407, 404] width 87 height 50
click at [219, 325] on button "s" at bounding box center [217, 307] width 34 height 34
click at [221, 327] on td "s" at bounding box center [216, 307] width 46 height 46
click at [603, 222] on button "i" at bounding box center [599, 212] width 34 height 34
click at [267, 262] on button "k" at bounding box center [264, 260] width 34 height 34
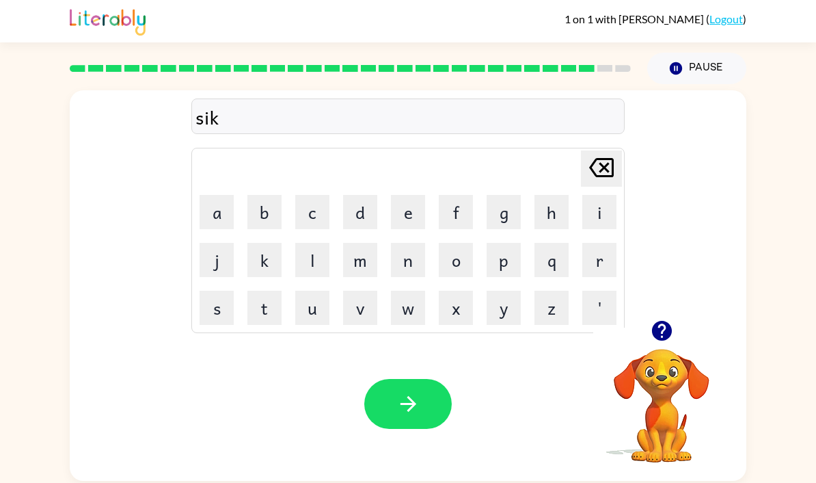
click at [603, 171] on icon at bounding box center [601, 167] width 25 height 19
click at [316, 267] on button "l" at bounding box center [312, 260] width 34 height 34
click at [271, 262] on button "k" at bounding box center [264, 260] width 34 height 34
click at [410, 407] on icon "button" at bounding box center [408, 404] width 24 height 24
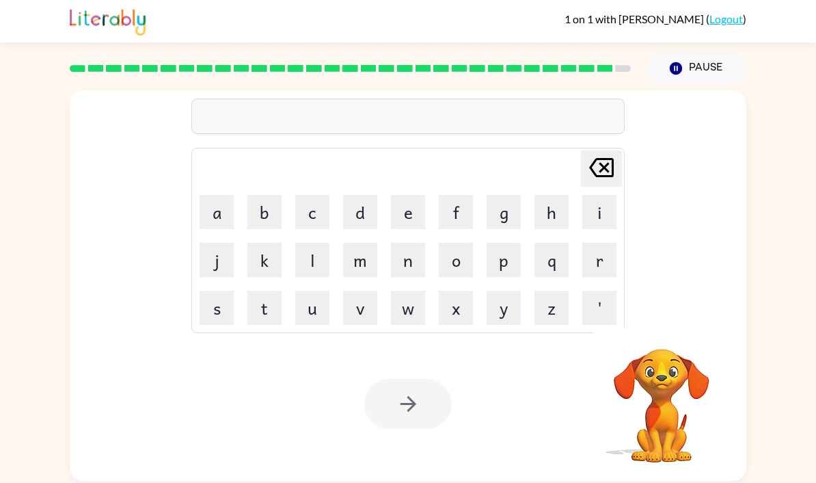
click at [612, 260] on button "r" at bounding box center [599, 260] width 34 height 34
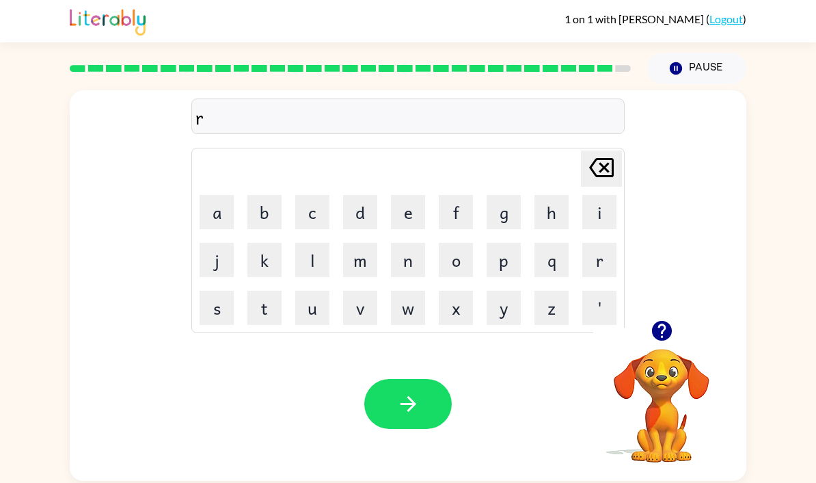
click at [312, 324] on button "u" at bounding box center [312, 307] width 34 height 34
click at [308, 270] on button "l" at bounding box center [312, 260] width 34 height 34
click at [392, 227] on button "e" at bounding box center [408, 212] width 34 height 34
click at [434, 402] on button "button" at bounding box center [407, 404] width 87 height 50
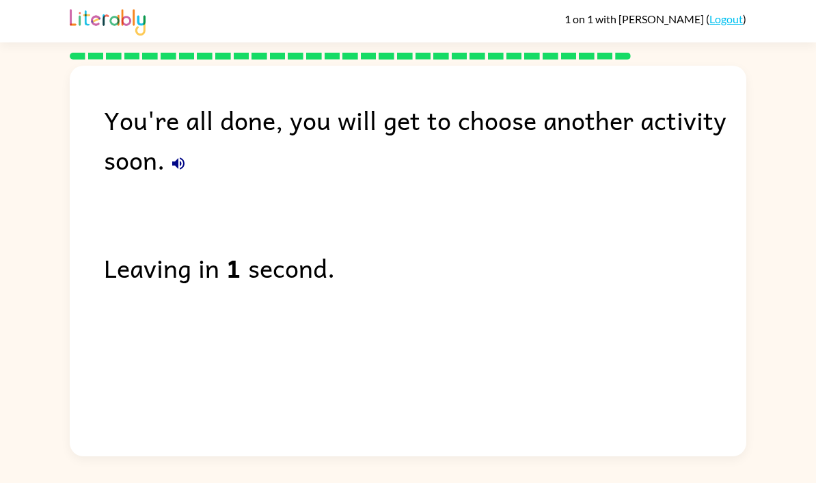
click at [186, 174] on button "button" at bounding box center [178, 163] width 27 height 27
